Goal: Transaction & Acquisition: Book appointment/travel/reservation

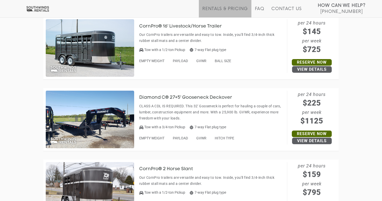
click at [102, 114] on img at bounding box center [90, 120] width 88 height 58
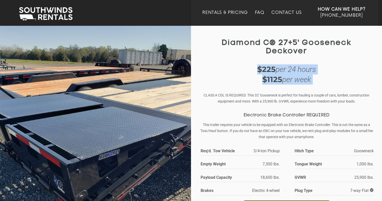
drag, startPoint x: 258, startPoint y: 71, endPoint x: 292, endPoint y: 94, distance: 41.5
click at [292, 94] on div "Diamond C® 27+5' Gooseneck Deckover Diamond C® 27+5' Gooseneck Deckover $225 pe…" at bounding box center [286, 135] width 183 height 214
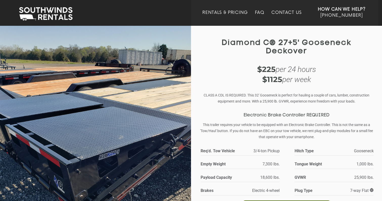
click at [291, 32] on div "Diamond C® 27+5' Gooseneck Deckover Diamond C® 27+5' Gooseneck Deckover $225 pe…" at bounding box center [286, 135] width 183 height 214
drag, startPoint x: 261, startPoint y: 69, endPoint x: 278, endPoint y: 85, distance: 23.0
click at [278, 85] on div "$225 per 24 hours $1125 per week" at bounding box center [286, 74] width 173 height 20
click at [261, 54] on h1 "Diamond C® 27+5' Gooseneck Deckover" at bounding box center [286, 47] width 173 height 17
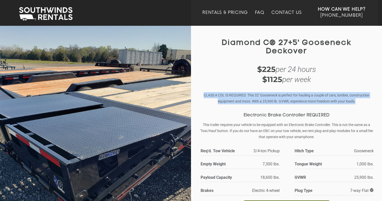
drag, startPoint x: 203, startPoint y: 95, endPoint x: 238, endPoint y: 109, distance: 37.6
click at [238, 109] on div "CLASS A CDL IS REQUIRED. This 32' Gooseneck is perfect for hauling a couple of …" at bounding box center [286, 116] width 173 height 48
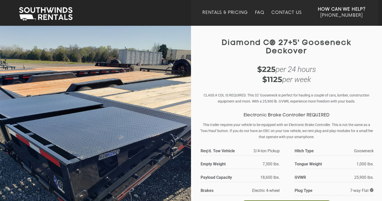
click at [234, 81] on div "$225 per 24 hours $1125 per week" at bounding box center [286, 74] width 173 height 20
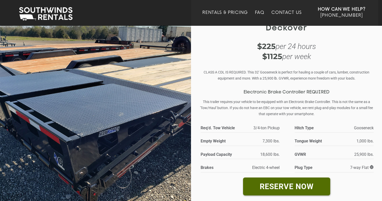
scroll to position [21, 0]
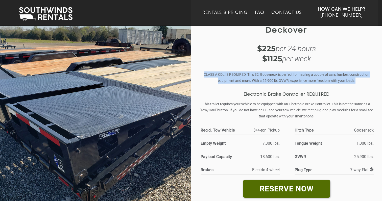
drag, startPoint x: 202, startPoint y: 74, endPoint x: 257, endPoint y: 86, distance: 55.5
click at [258, 86] on div "CLASS A CDL IS REQUIRED. This 32' Gooseneck is perfect for hauling a couple of …" at bounding box center [286, 95] width 173 height 48
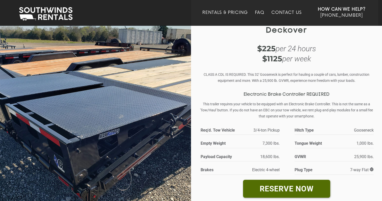
click at [247, 64] on div "$225 per 24 hours $1125 per week" at bounding box center [286, 54] width 173 height 20
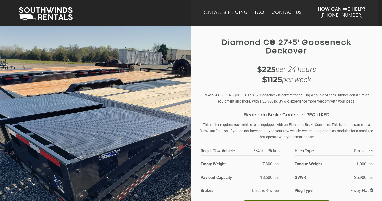
scroll to position [0, 0]
drag, startPoint x: 220, startPoint y: 42, endPoint x: 308, endPoint y: 47, distance: 87.7
click at [308, 47] on h1 "Diamond C® 27+5' Gooseneck Deckover" at bounding box center [286, 47] width 173 height 17
click at [319, 59] on div "Diamond C® 27+5' Gooseneck Deckover Diamond C® 27+5' Gooseneck Deckover $225 pe…" at bounding box center [286, 135] width 183 height 214
